Goal: Information Seeking & Learning: Learn about a topic

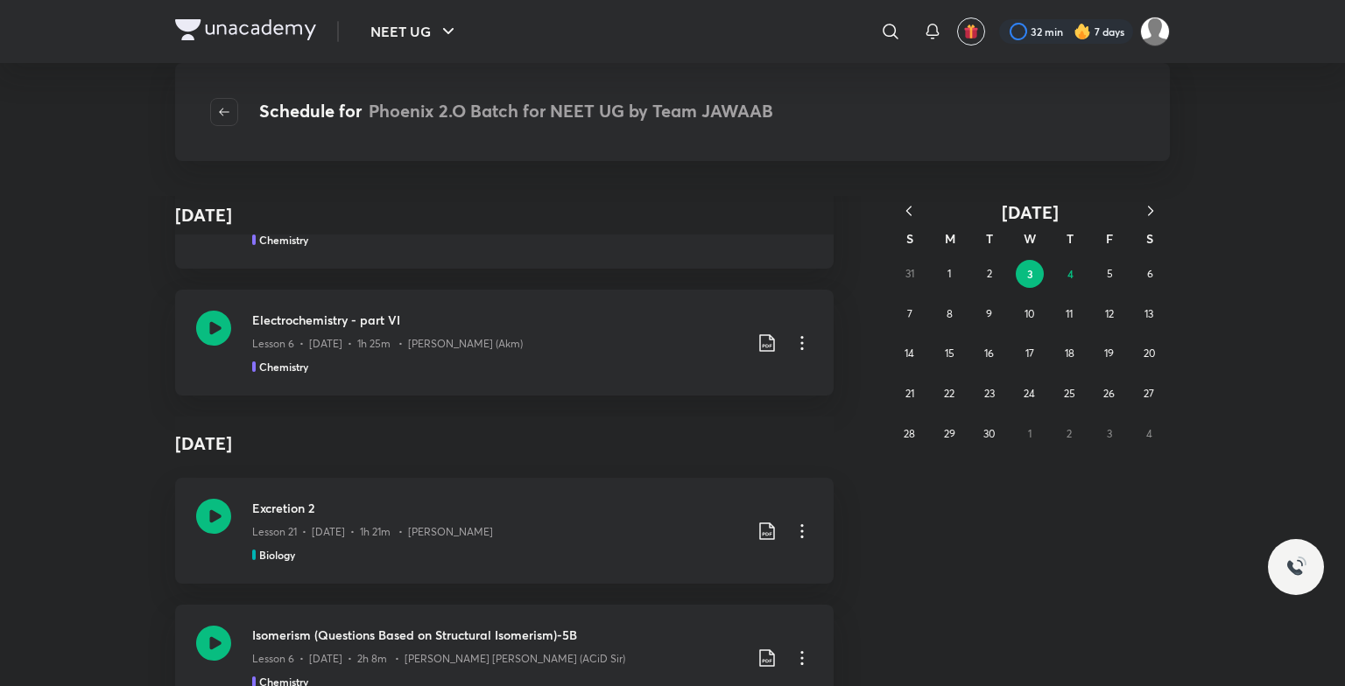
scroll to position [2359, 0]
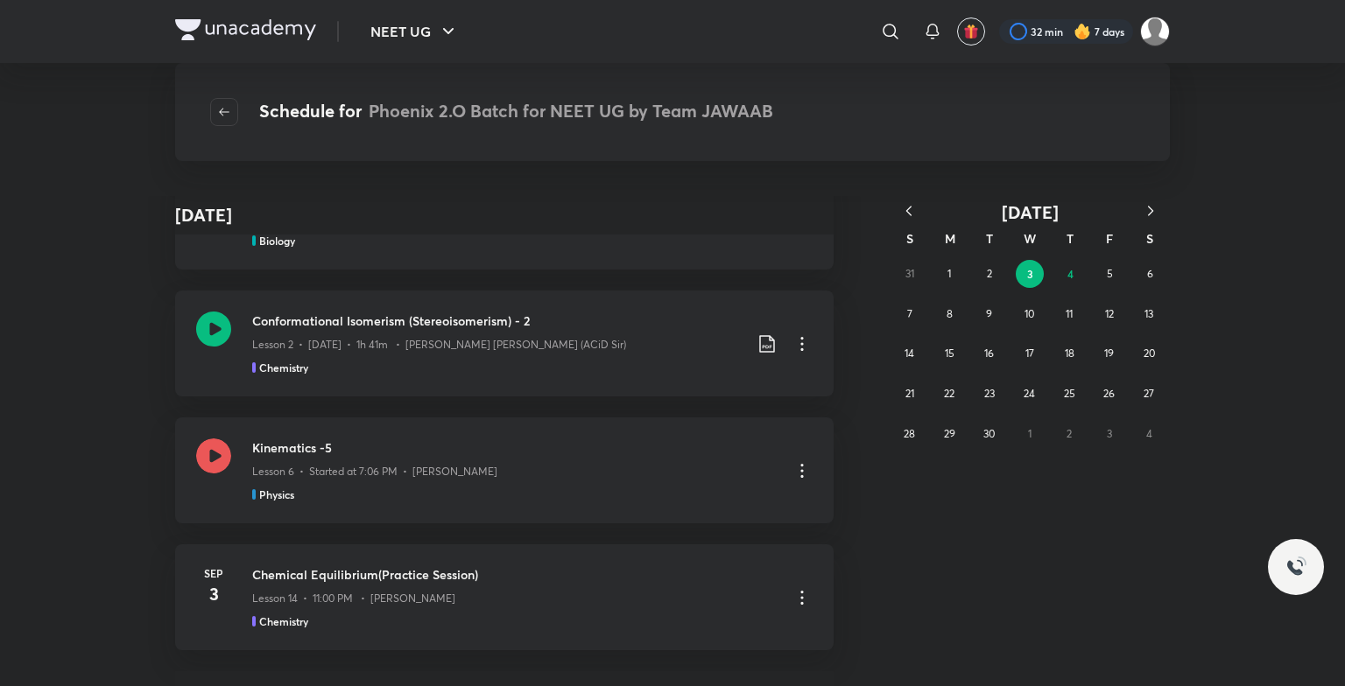
click at [902, 210] on icon "button" at bounding box center [909, 211] width 18 height 18
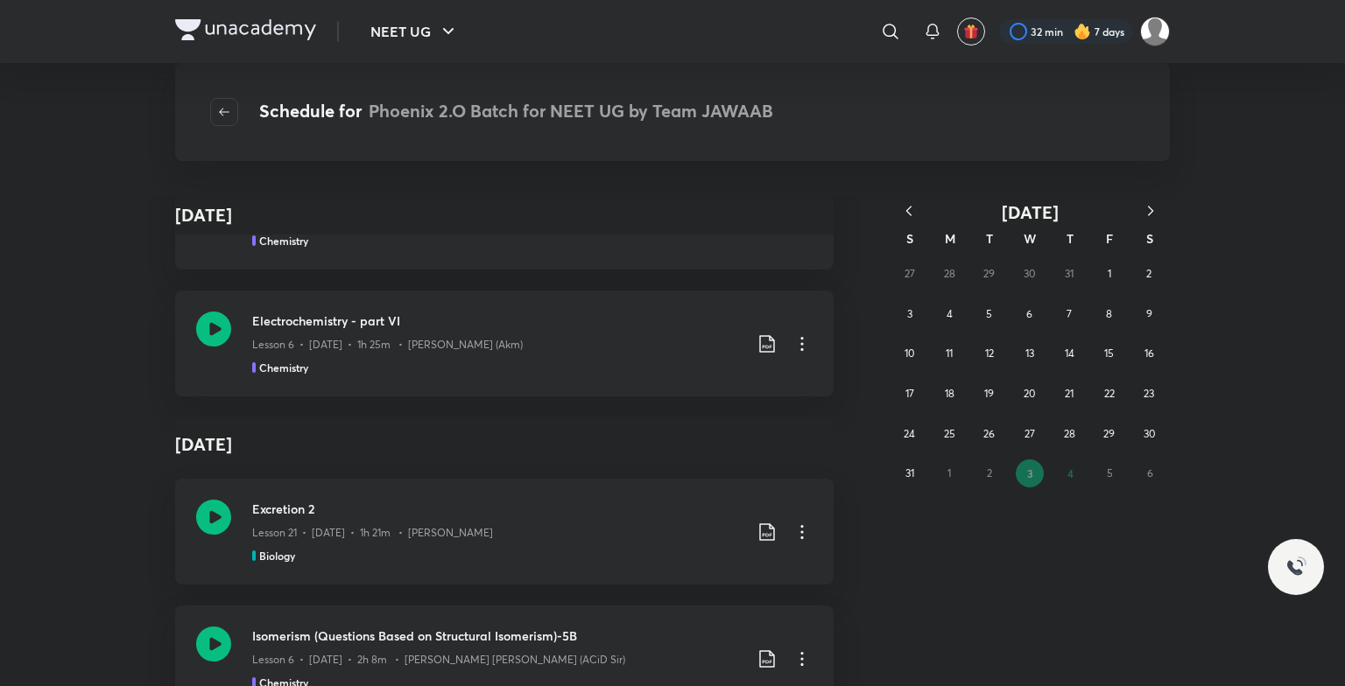
scroll to position [4631, 0]
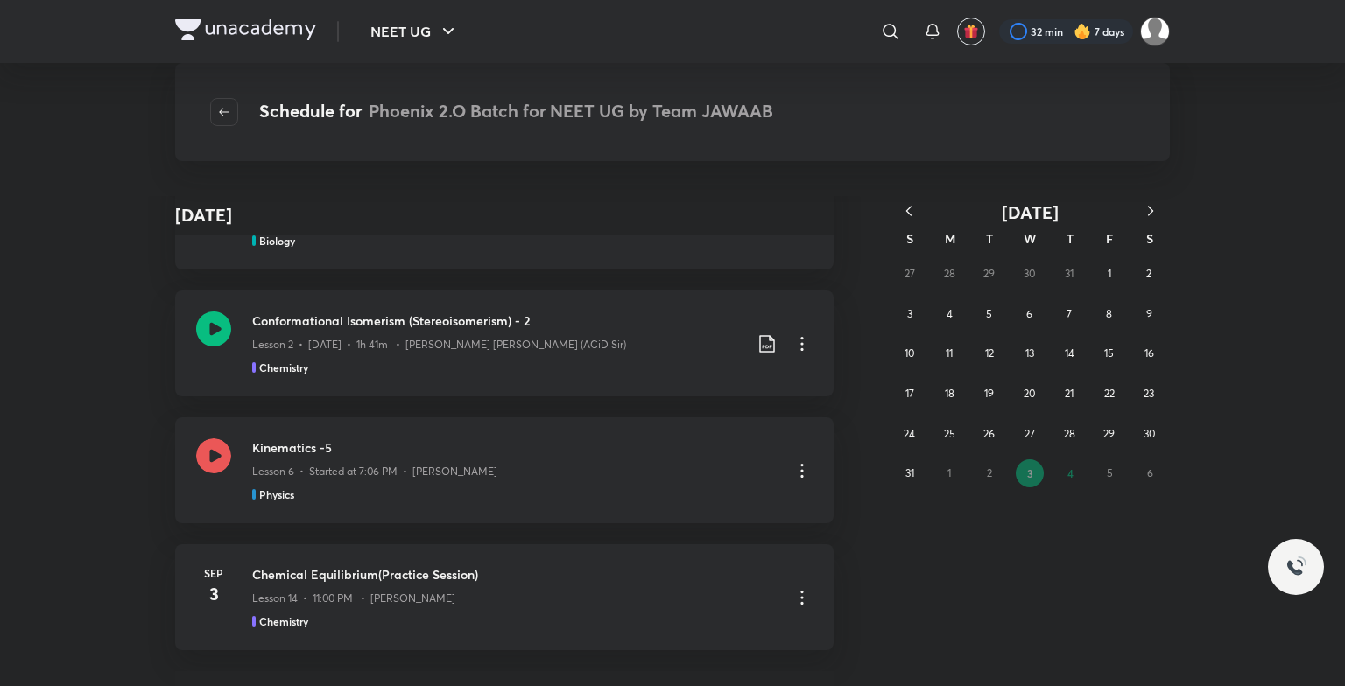
click at [1014, 314] on div "27 28 29 30 31 1 2 3 4 5 6 7 8 9 10 11 12 13 14 15 16 17 18 19 20 21 22 23 24 2…" at bounding box center [1030, 374] width 280 height 240
click at [1021, 308] on button "6" at bounding box center [1030, 314] width 28 height 28
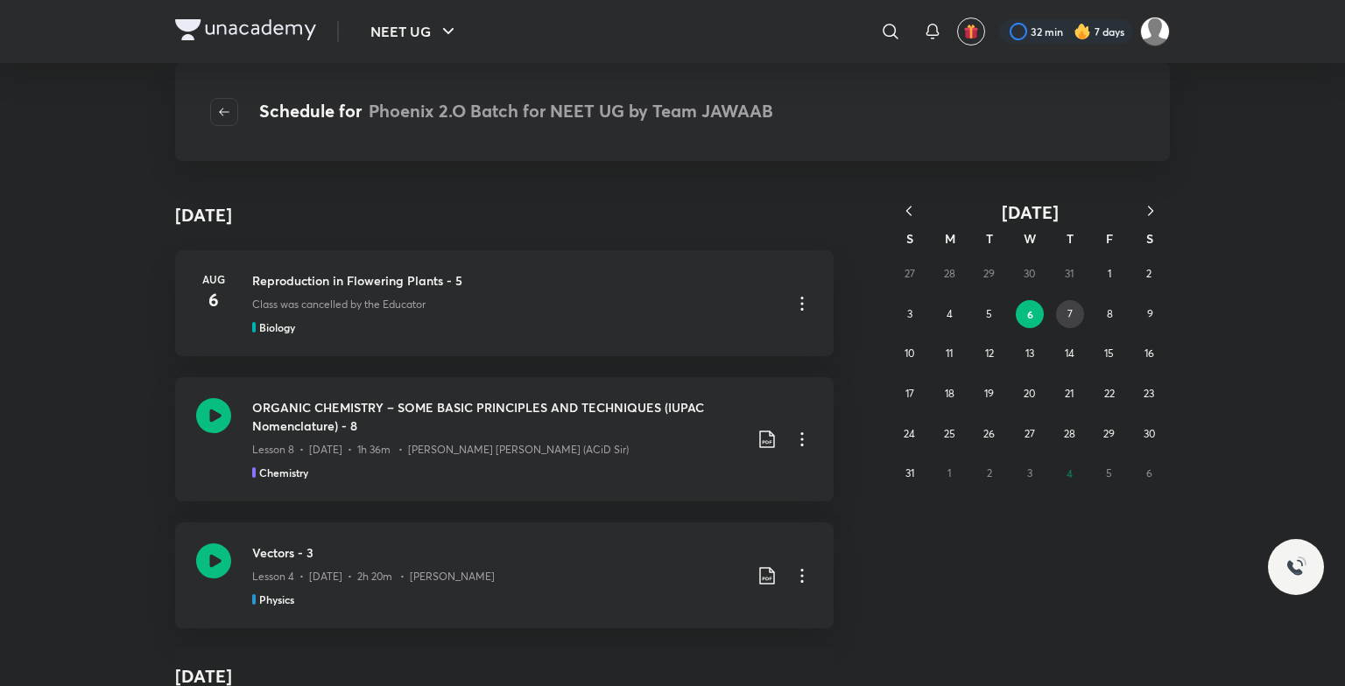
click at [1062, 315] on button "7" at bounding box center [1070, 314] width 28 height 28
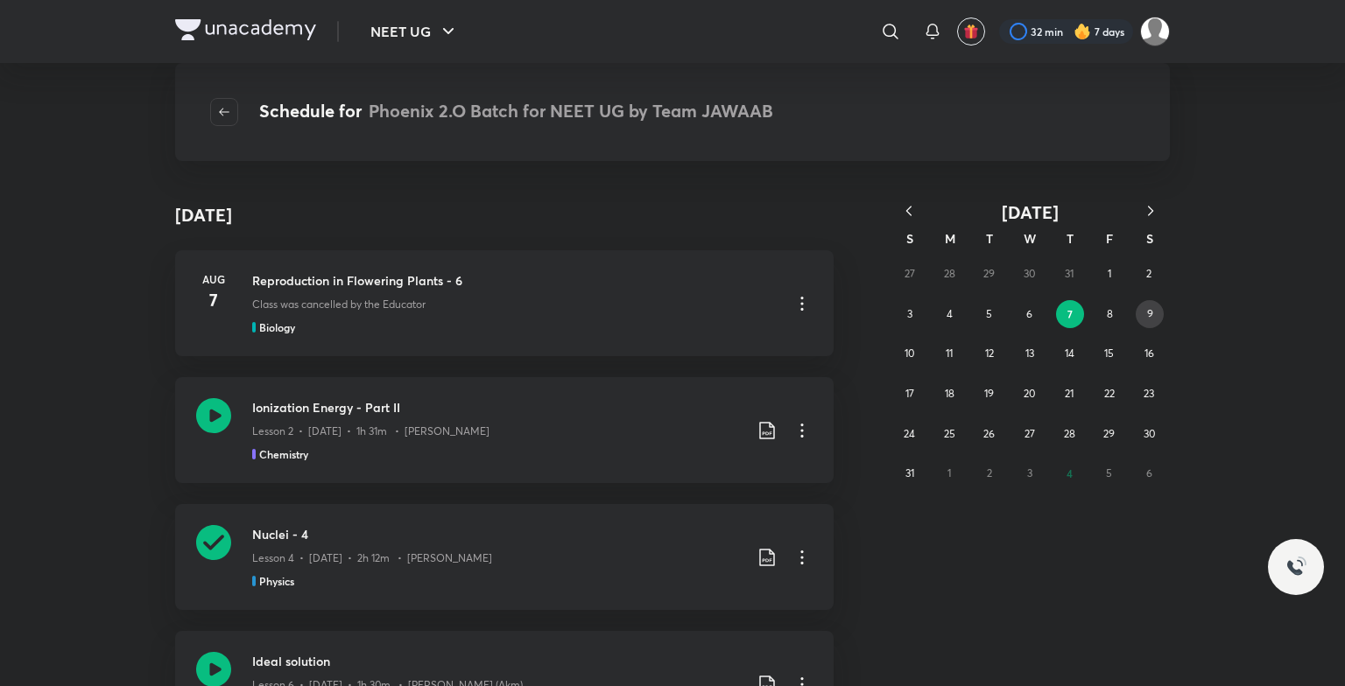
click at [1145, 319] on button "9" at bounding box center [1150, 314] width 28 height 28
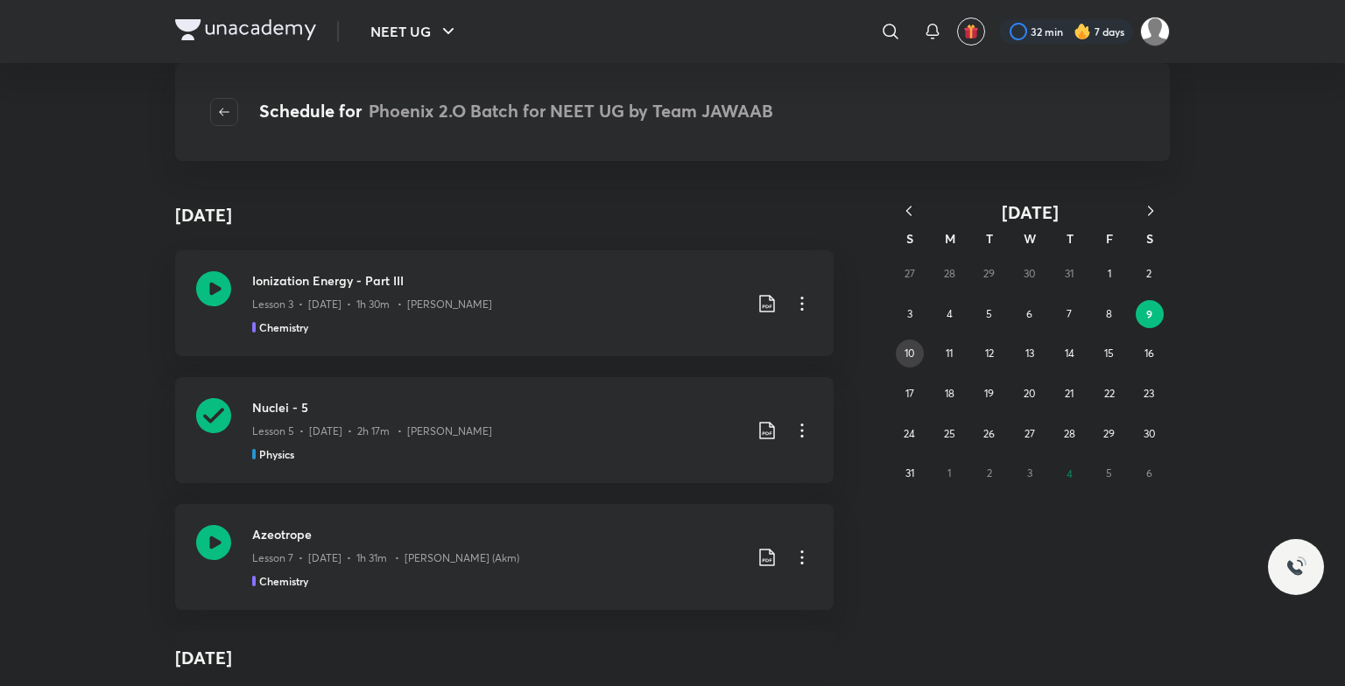
click at [912, 353] on abbr "10" at bounding box center [909, 353] width 10 height 13
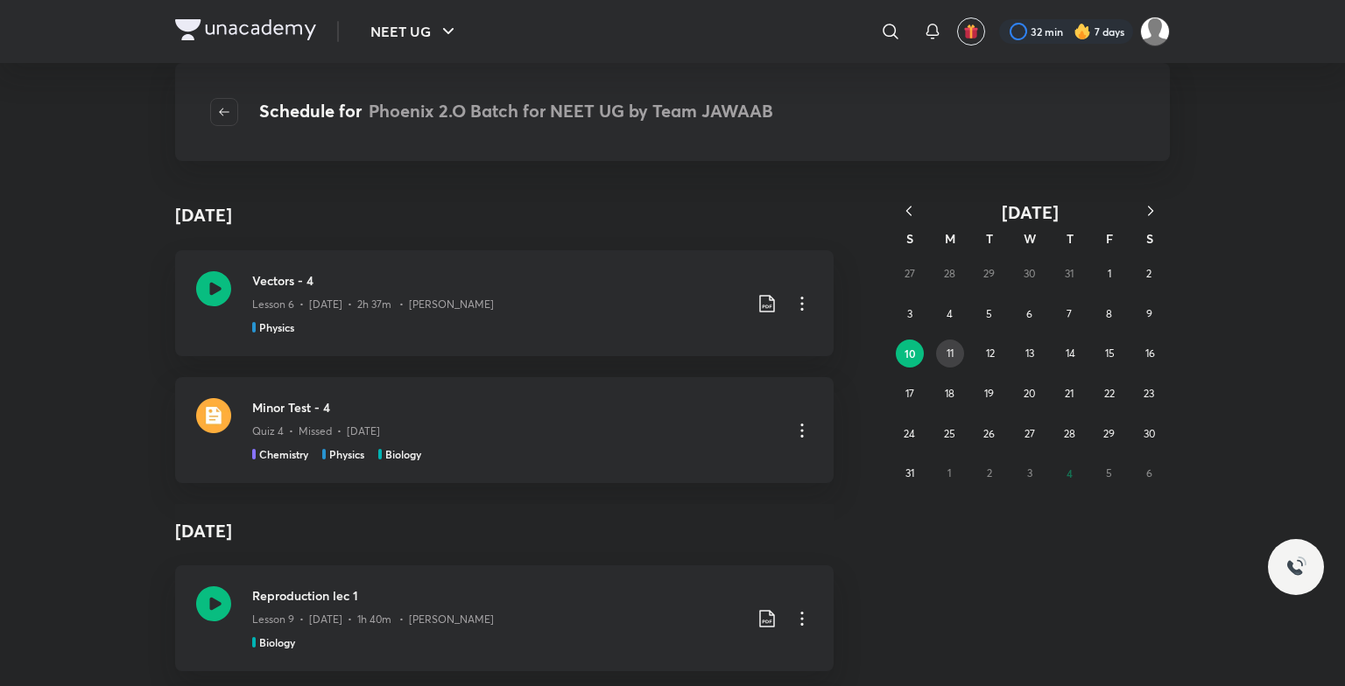
click at [947, 349] on abbr "11" at bounding box center [949, 353] width 7 height 13
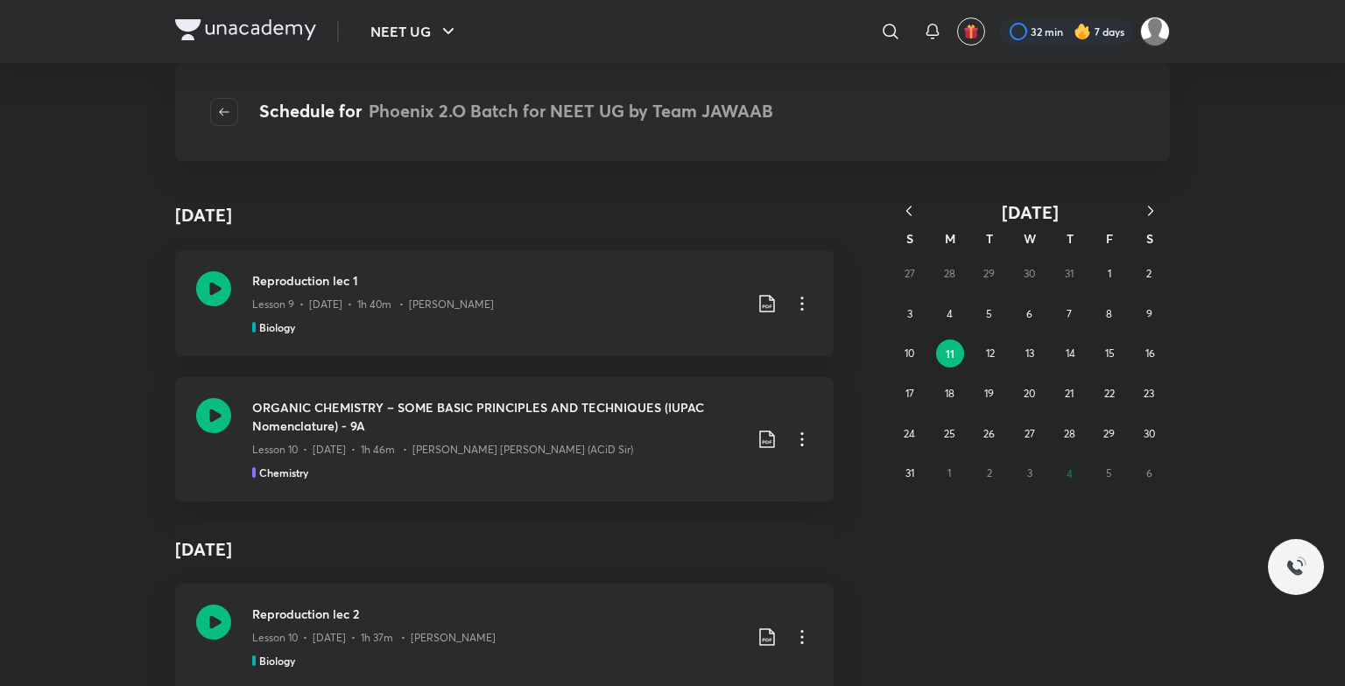
click at [991, 368] on div "27 28 29 30 31 1 2 3 4 5 6 7 8 9 10 11 12 13 14 15 16 17 18 19 20 21 22 23 24 2…" at bounding box center [1030, 374] width 280 height 240
click at [996, 354] on button "12" at bounding box center [990, 354] width 28 height 28
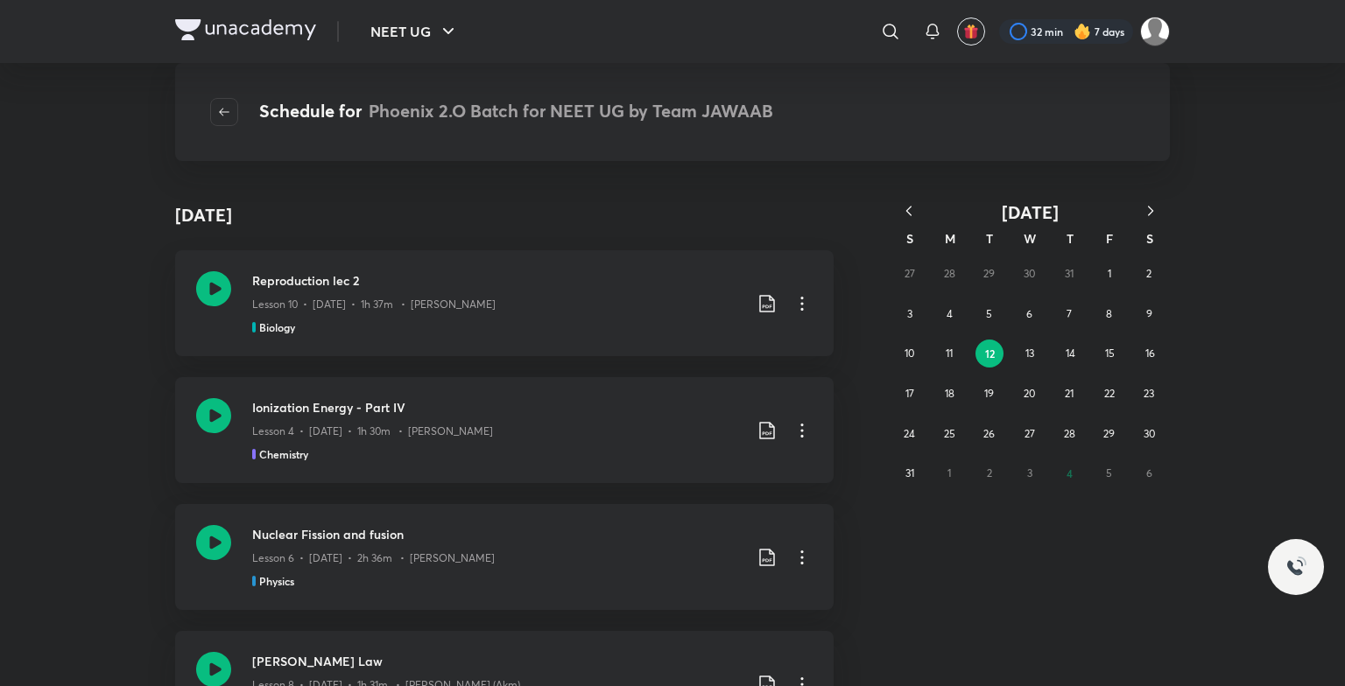
scroll to position [88, 0]
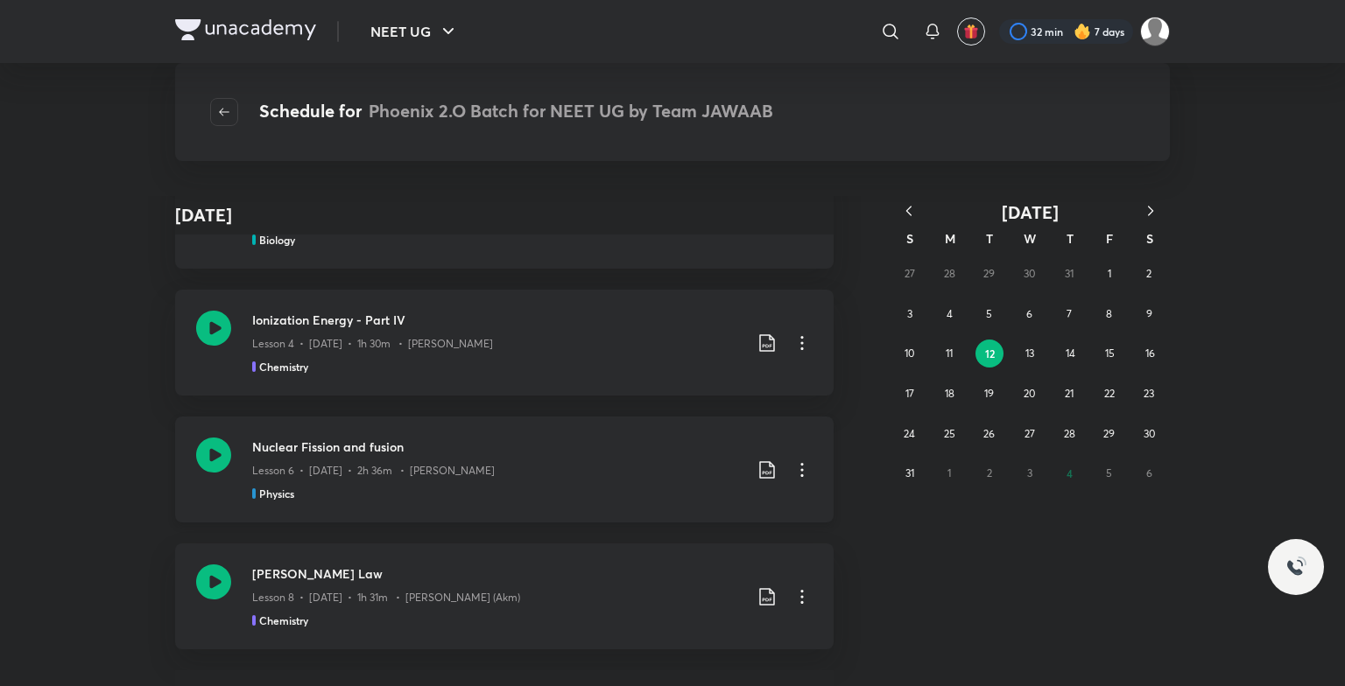
click at [214, 446] on icon at bounding box center [213, 455] width 35 height 35
click at [1086, 32] on img at bounding box center [1082, 32] width 18 height 18
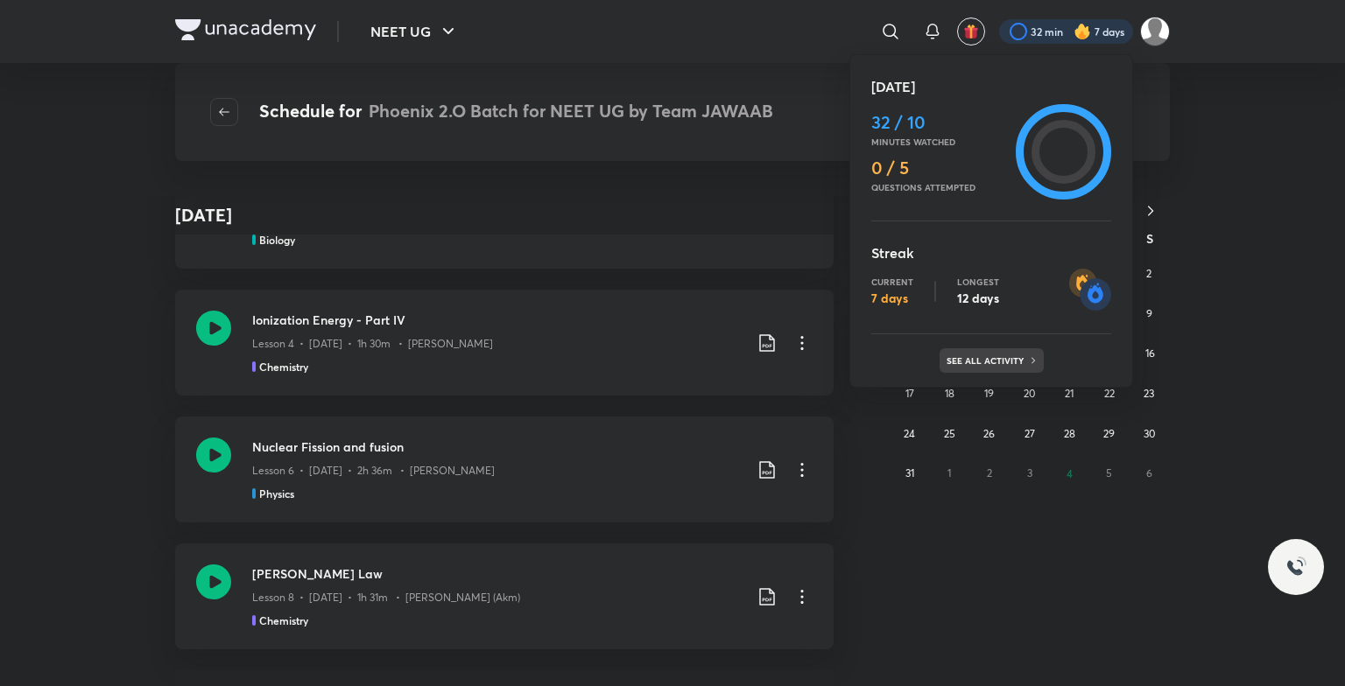
click at [963, 354] on div "See all activity" at bounding box center [991, 360] width 104 height 25
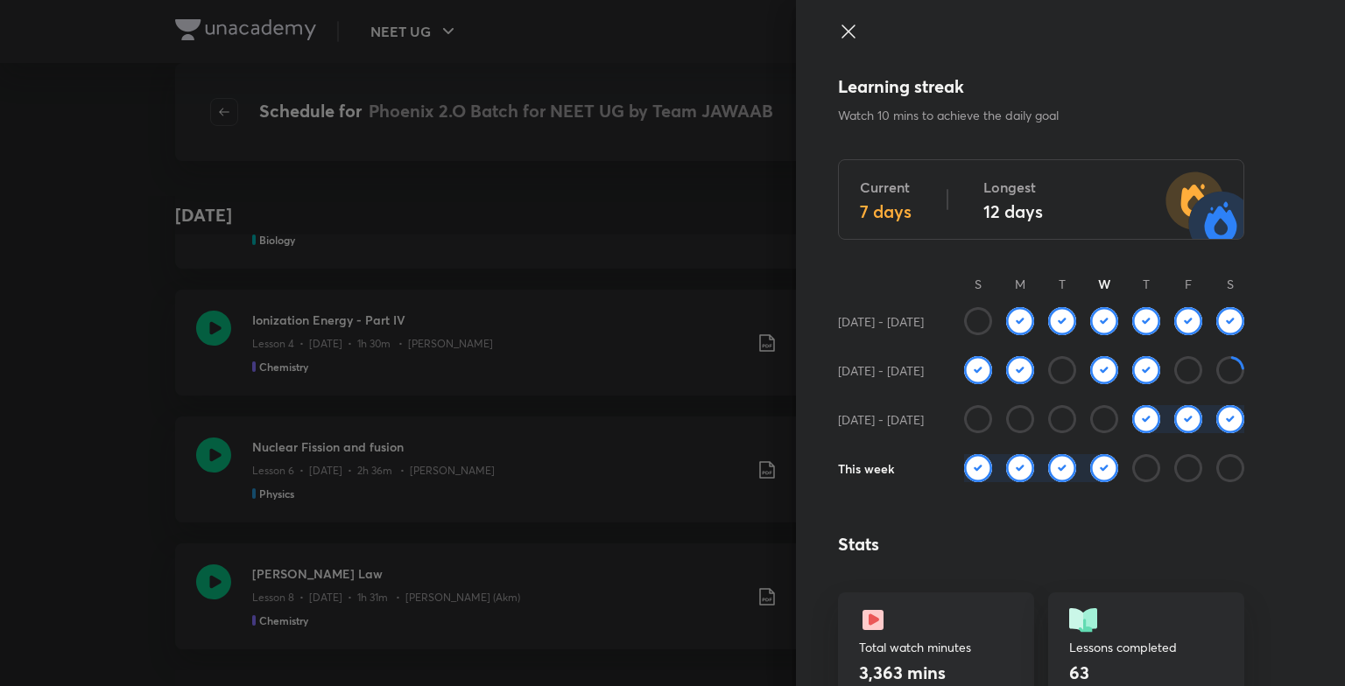
click at [40, 258] on div at bounding box center [672, 343] width 1345 height 686
